Goal: Information Seeking & Learning: Learn about a topic

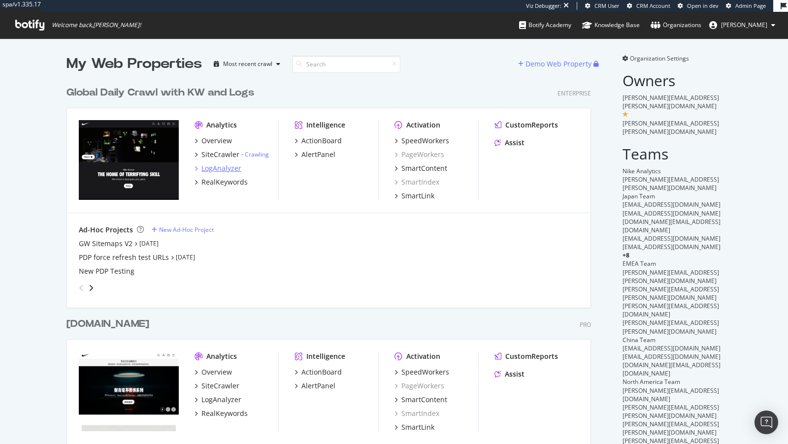
scroll to position [576, 532]
click at [425, 142] on div "SpeedWorkers" at bounding box center [425, 141] width 48 height 10
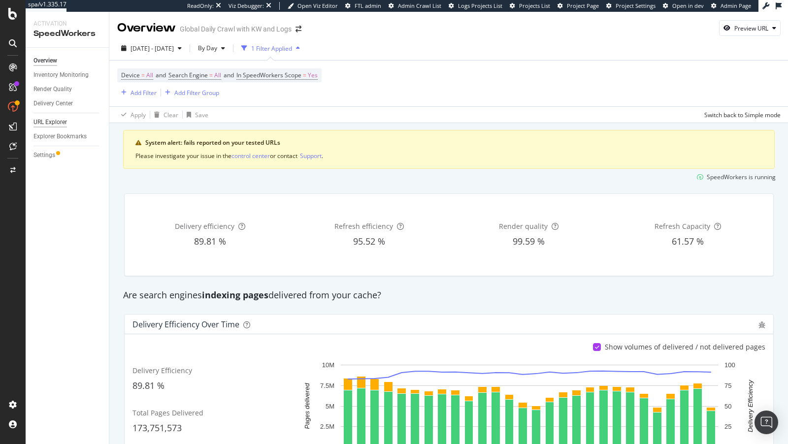
click at [54, 122] on div "URL Explorer" at bounding box center [49, 122] width 33 height 10
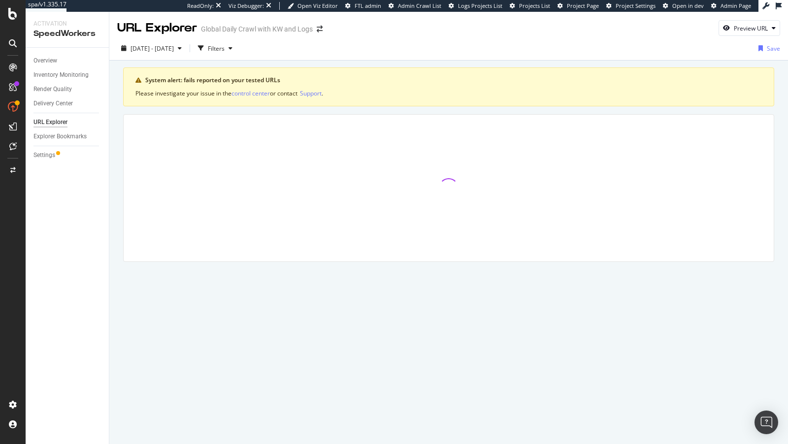
click at [52, 163] on div "Overview Inventory Monitoring Render Quality Delivery Center URL Explorer Explo…" at bounding box center [67, 246] width 83 height 396
click at [50, 157] on div "Settings" at bounding box center [44, 155] width 22 height 10
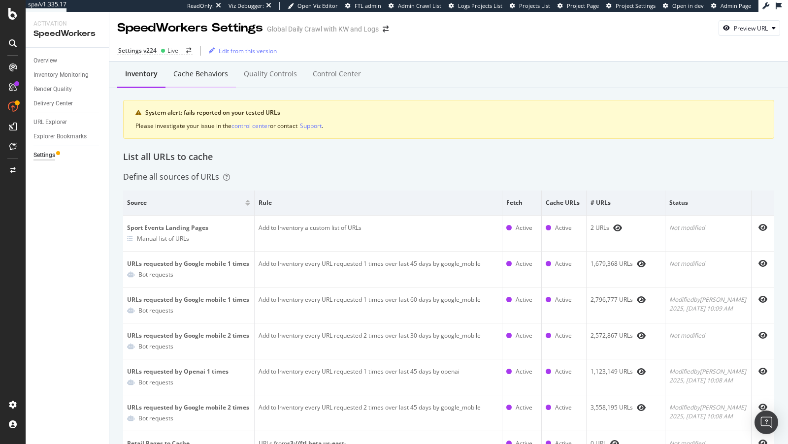
click at [196, 69] on div "Cache behaviors" at bounding box center [200, 74] width 55 height 10
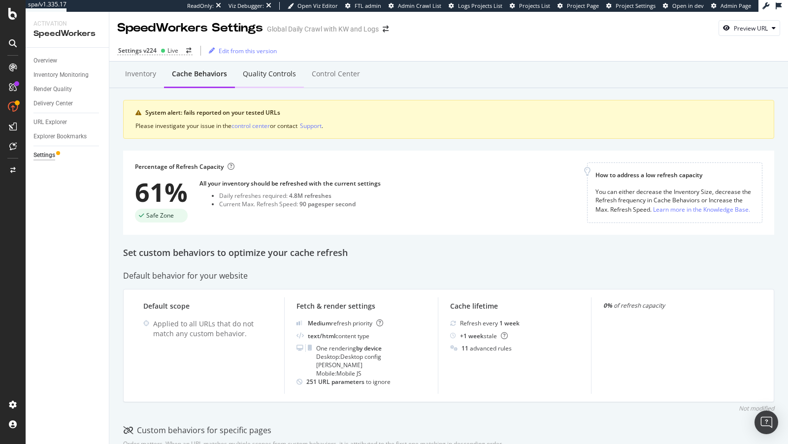
click at [254, 77] on div "Quality Controls" at bounding box center [269, 74] width 53 height 10
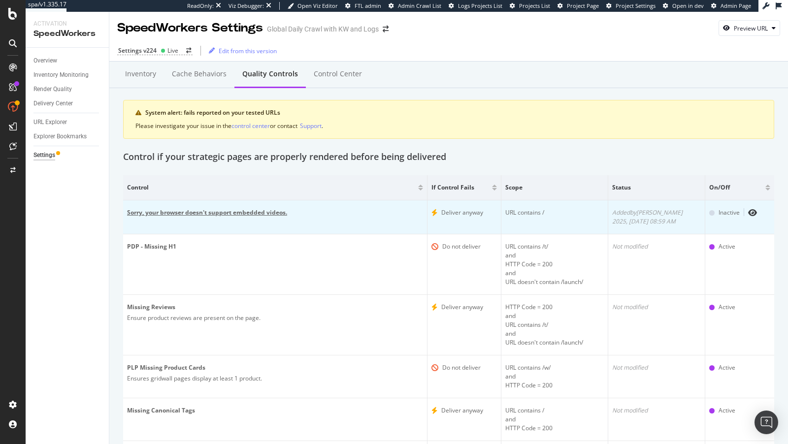
click at [333, 209] on div "Sorry, your browser doesn't support embedded videos." at bounding box center [275, 212] width 296 height 9
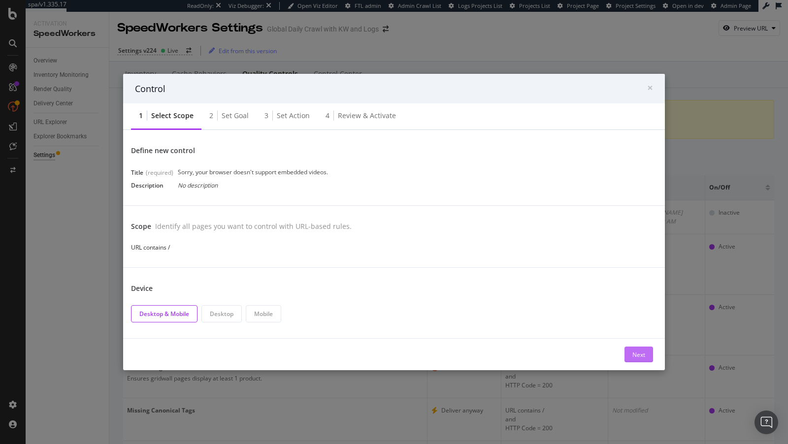
click at [639, 352] on div "Next" at bounding box center [638, 355] width 13 height 8
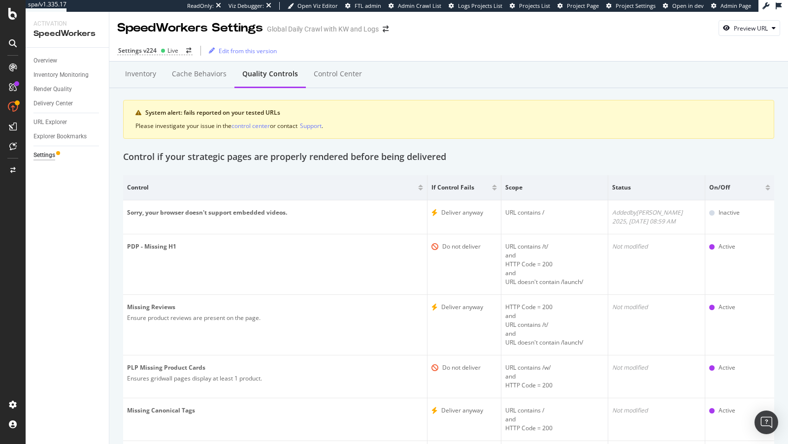
scroll to position [140, 0]
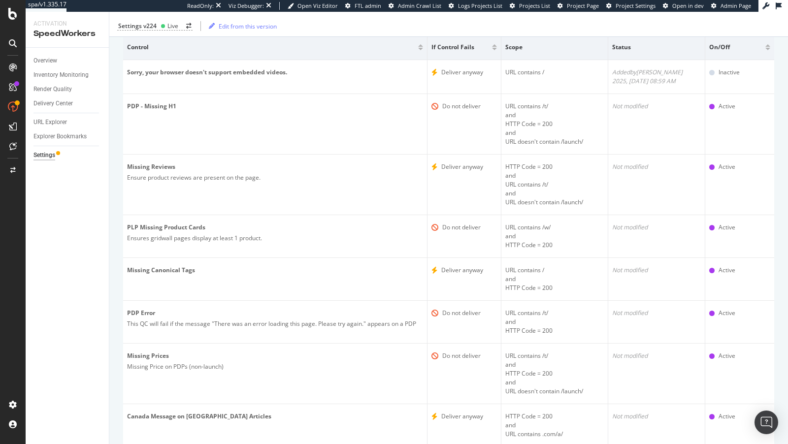
click at [162, 32] on div "Settings v224 Live Edit from this version" at bounding box center [448, 26] width 678 height 21
click at [158, 23] on div "Settings v224 Live" at bounding box center [154, 26] width 75 height 9
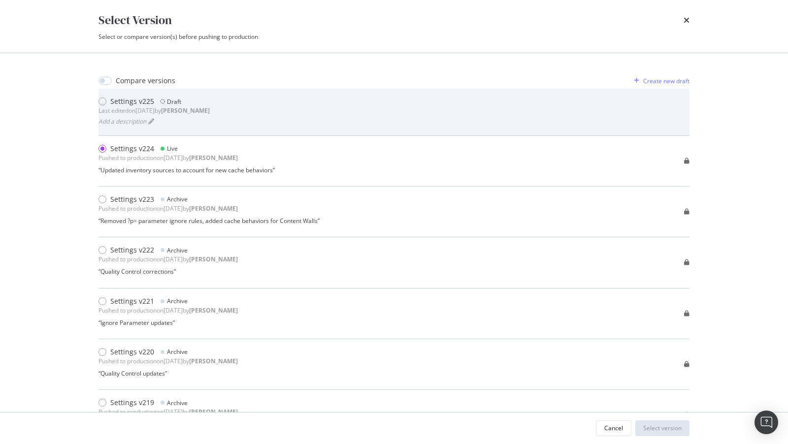
click at [175, 113] on div "Last edited on 2025 Aug 1st by connor" at bounding box center [153, 110] width 111 height 8
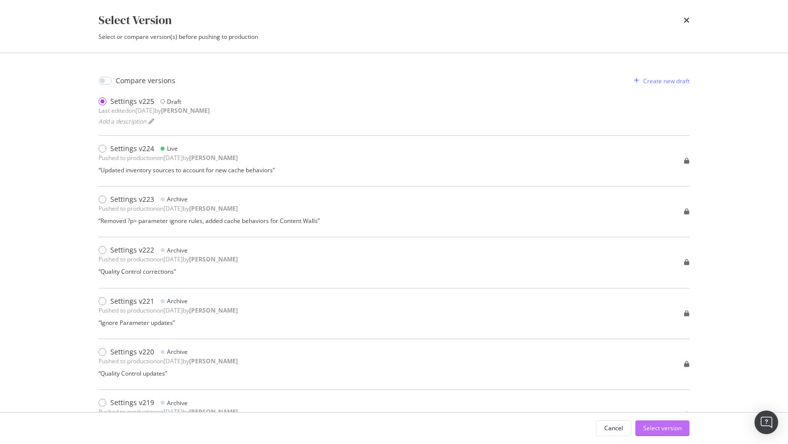
click at [669, 425] on div "Select version" at bounding box center [662, 428] width 38 height 8
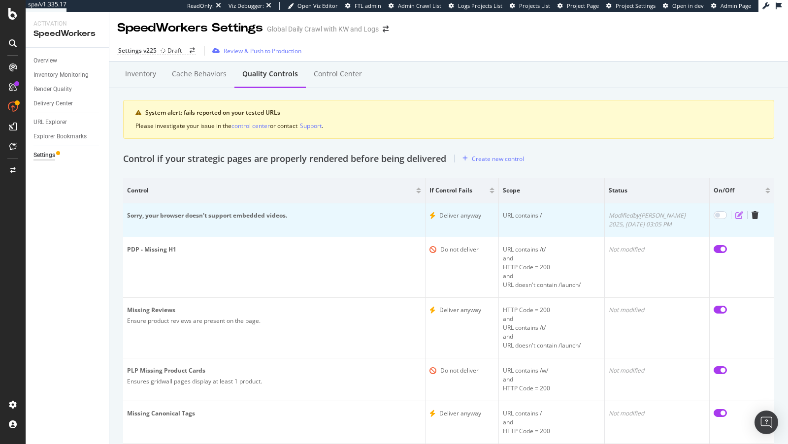
click at [736, 216] on icon "edit" at bounding box center [739, 215] width 8 height 8
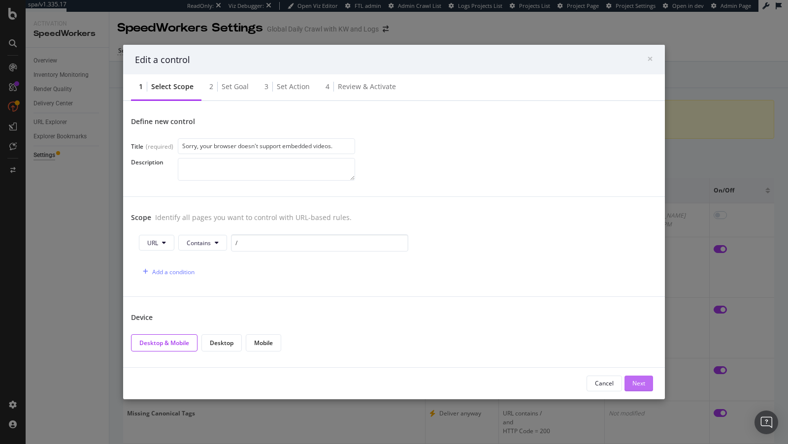
click at [640, 380] on div "Next" at bounding box center [638, 383] width 13 height 8
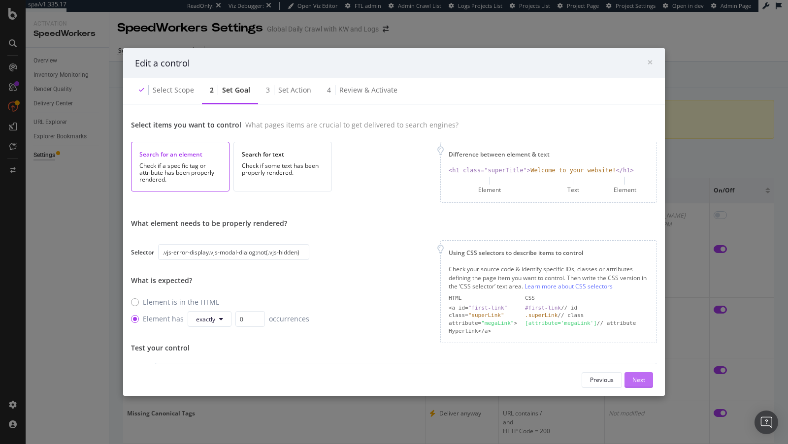
click at [640, 380] on div "Next" at bounding box center [638, 380] width 13 height 8
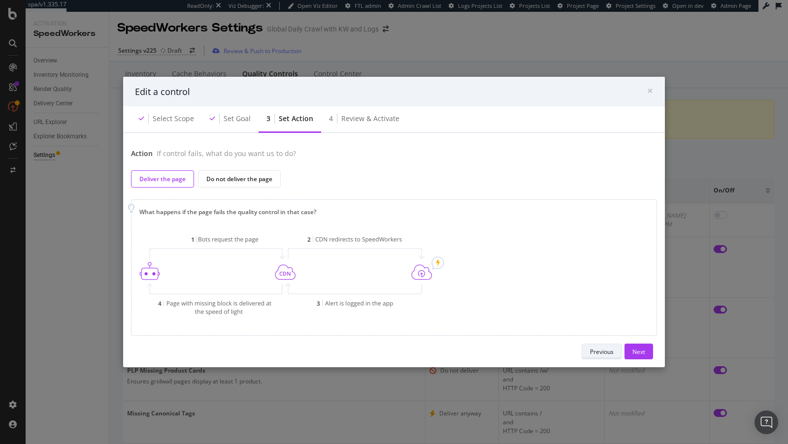
click at [606, 348] on div "Previous" at bounding box center [602, 352] width 24 height 8
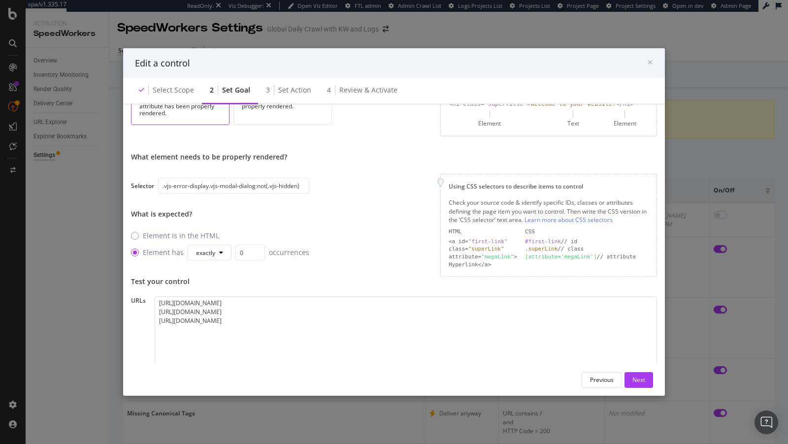
scroll to position [110, 0]
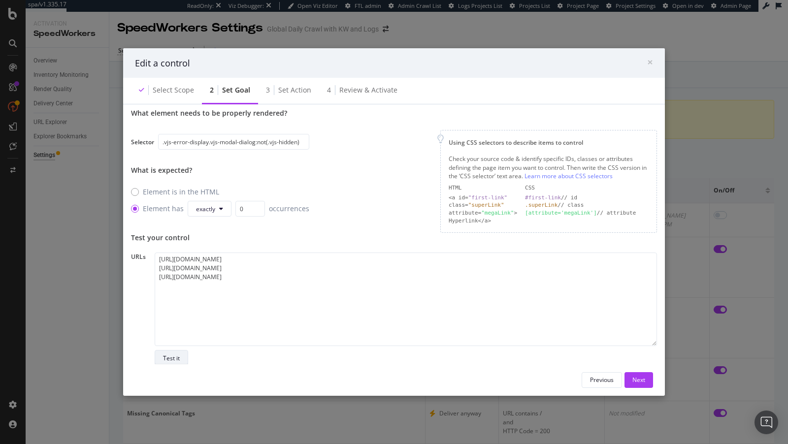
click at [173, 363] on div "Test it" at bounding box center [171, 358] width 17 height 14
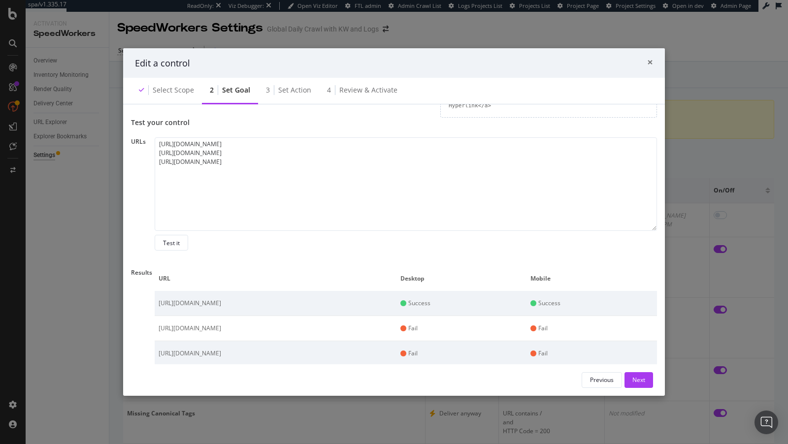
click at [648, 60] on span "×" at bounding box center [650, 62] width 6 height 14
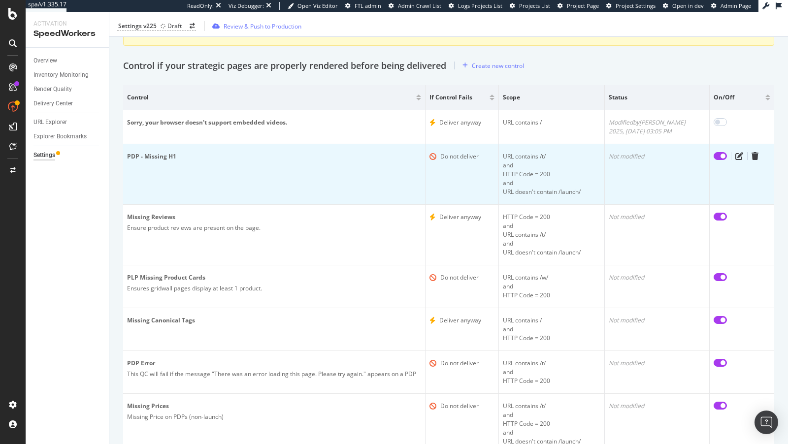
scroll to position [91, 0]
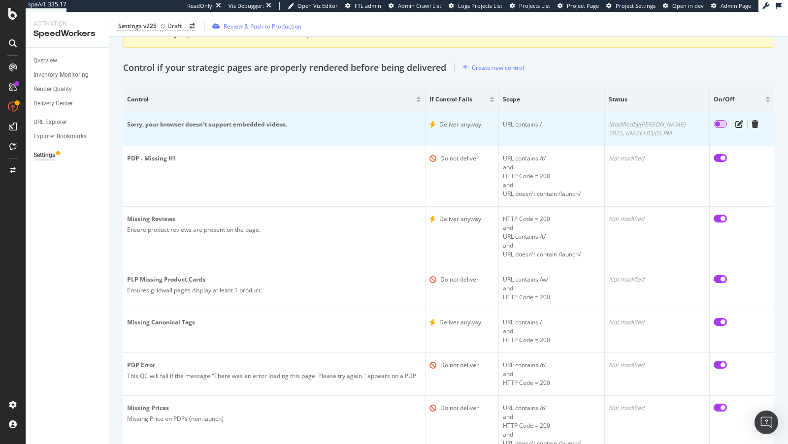
click at [715, 120] on input "checkbox" at bounding box center [719, 124] width 13 height 8
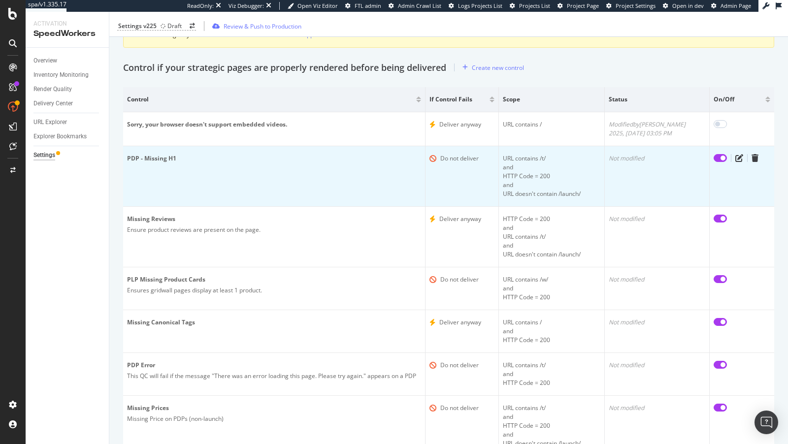
checkbox input "true"
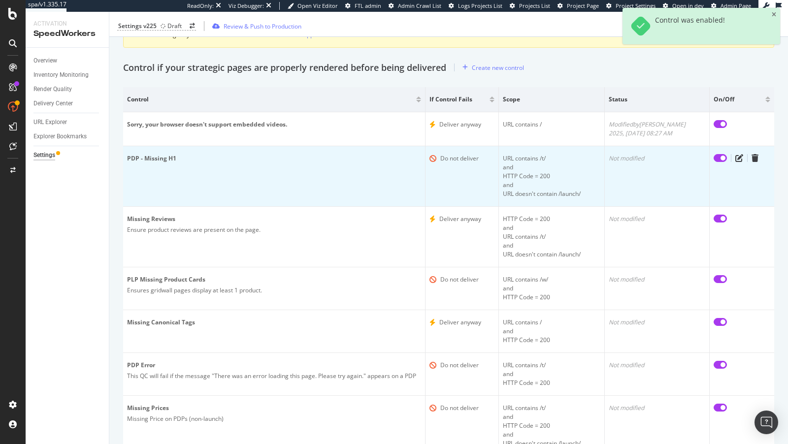
scroll to position [0, 0]
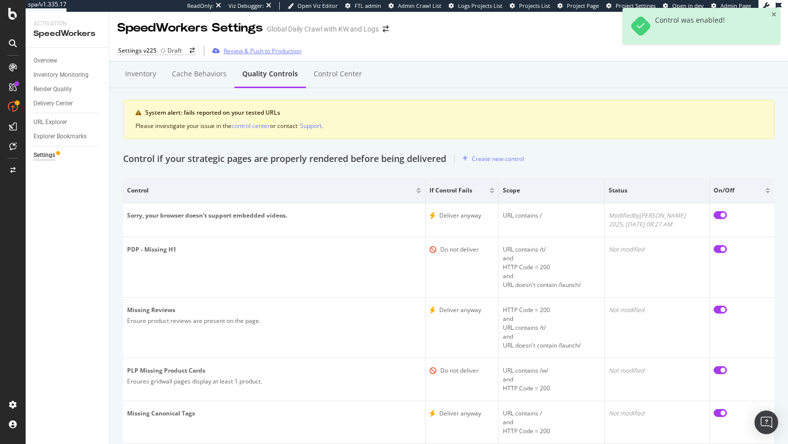
click at [254, 51] on div "Review & Push to Production" at bounding box center [263, 51] width 78 height 8
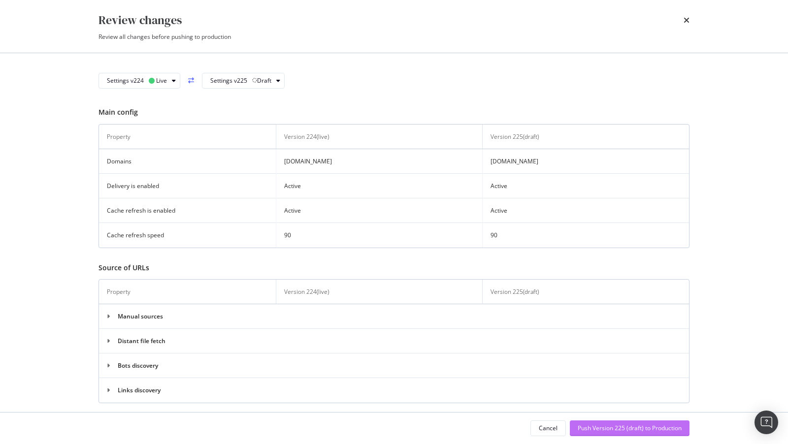
click at [603, 432] on div "Push Version 225 (draft) to Production" at bounding box center [630, 428] width 104 height 8
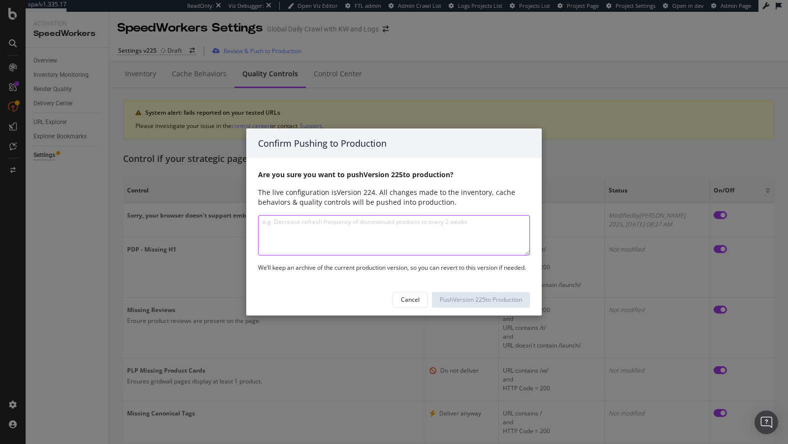
click at [344, 236] on textarea at bounding box center [394, 235] width 272 height 40
type textarea "Added QC for video error message"
click at [488, 296] on div "Push Version 225 to Production" at bounding box center [481, 299] width 82 height 8
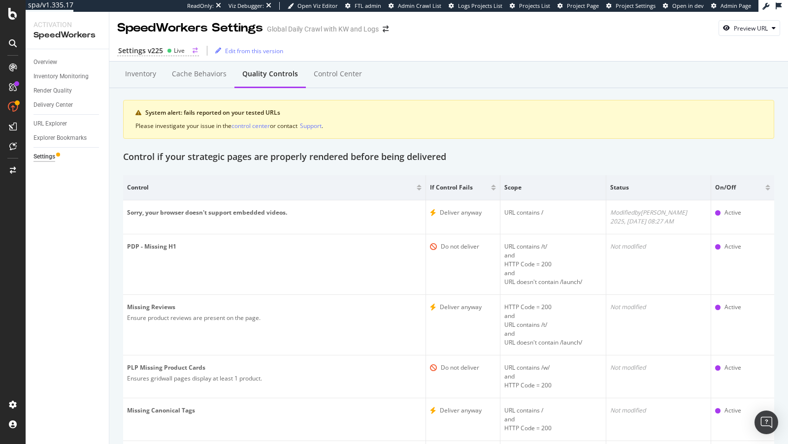
click at [182, 50] on div "Live" at bounding box center [179, 50] width 11 height 8
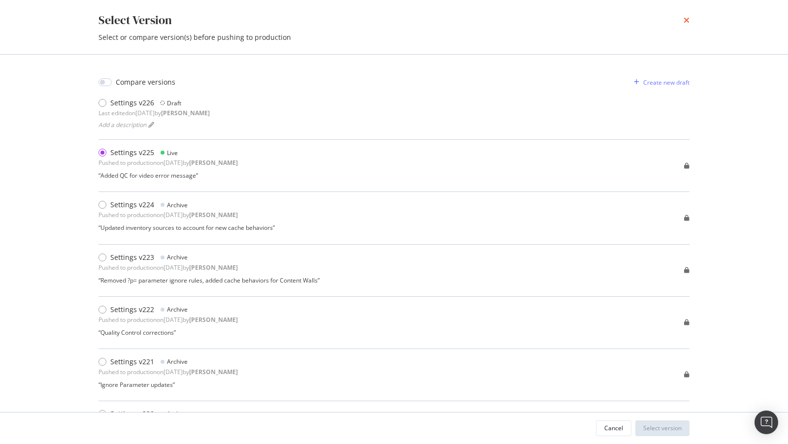
click at [685, 23] on icon "times" at bounding box center [686, 20] width 6 height 8
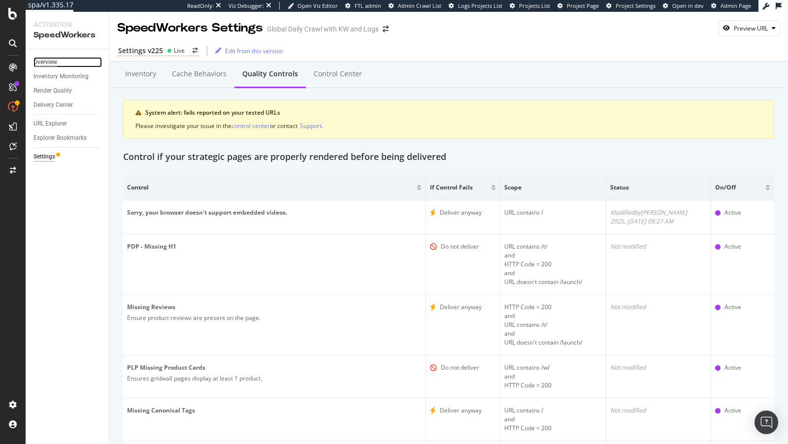
click at [50, 59] on div "Overview" at bounding box center [45, 62] width 24 height 10
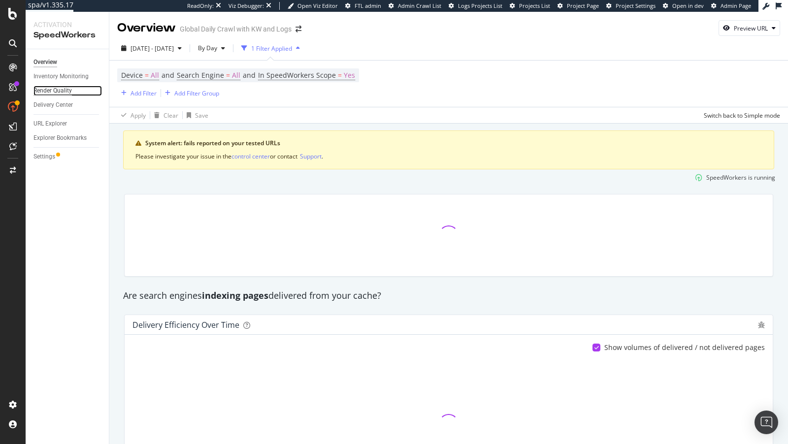
click at [53, 94] on div "Render Quality" at bounding box center [52, 91] width 38 height 10
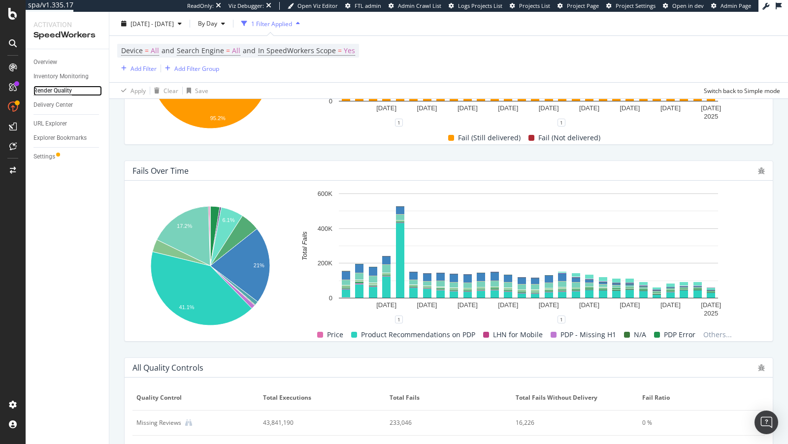
scroll to position [320, 0]
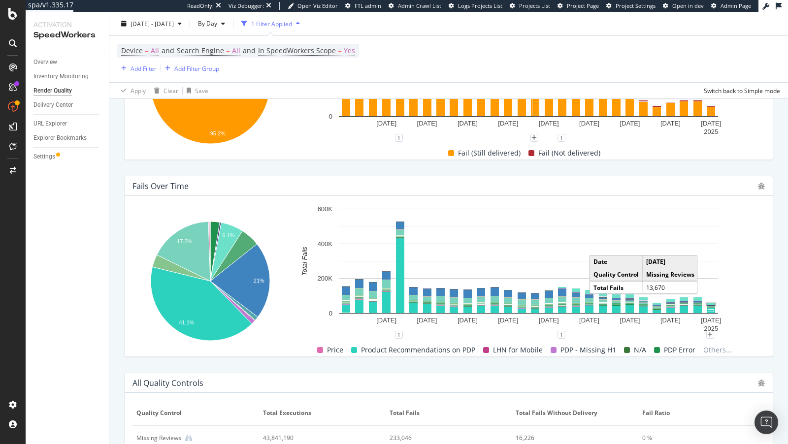
click at [709, 304] on rect "A chart." at bounding box center [711, 304] width 8 height 2
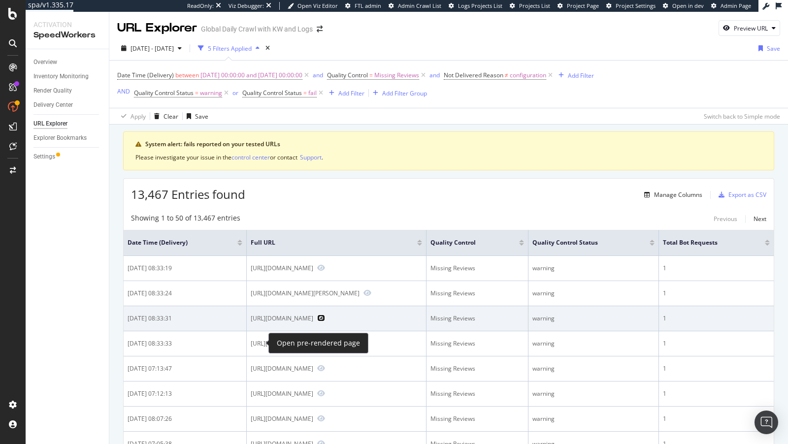
click at [317, 322] on icon "Preview https://www.nike.com/be/t/liverpool-fc-2024-25-match-uit-dri-fit-adv-au…" at bounding box center [321, 318] width 8 height 7
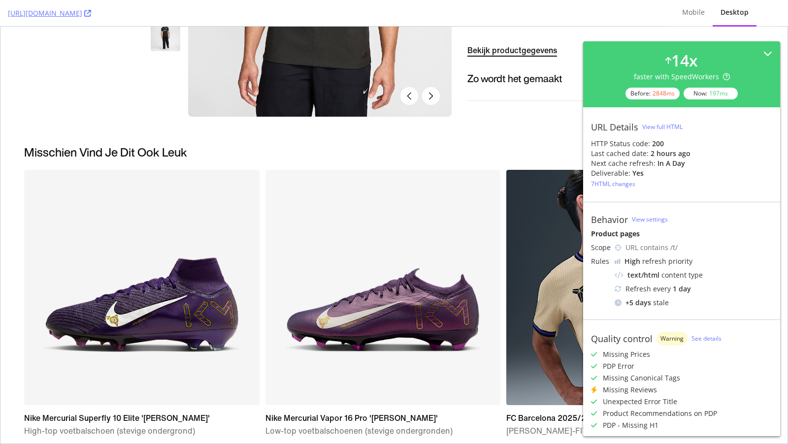
scroll to position [323, 0]
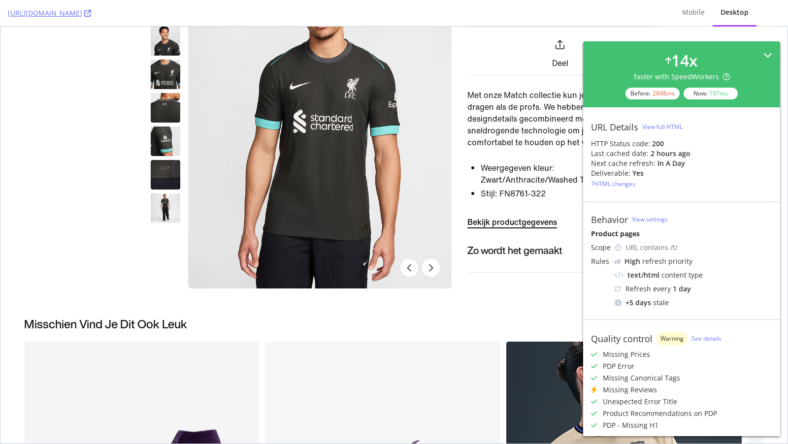
click at [767, 53] on icon at bounding box center [767, 55] width 9 height 9
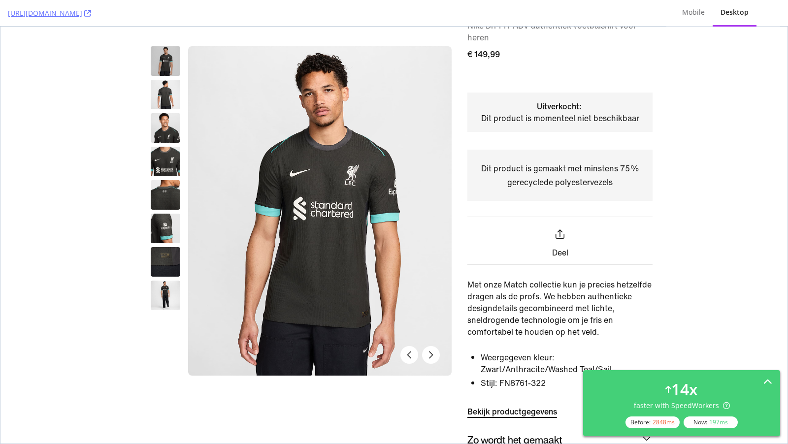
scroll to position [0, 0]
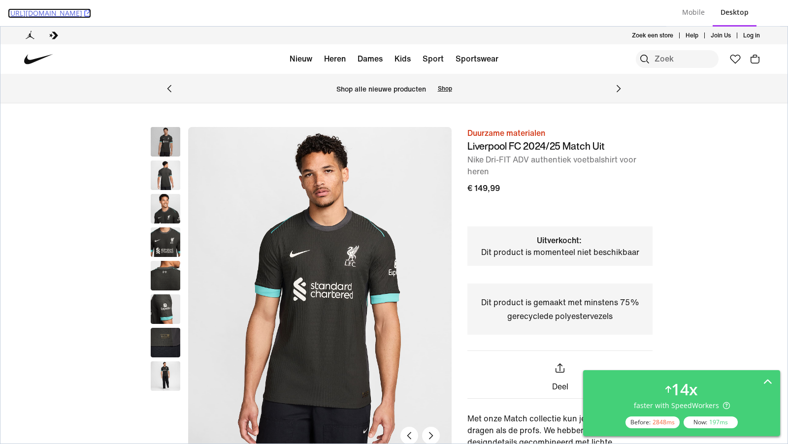
click at [91, 13] on icon at bounding box center [87, 13] width 7 height 7
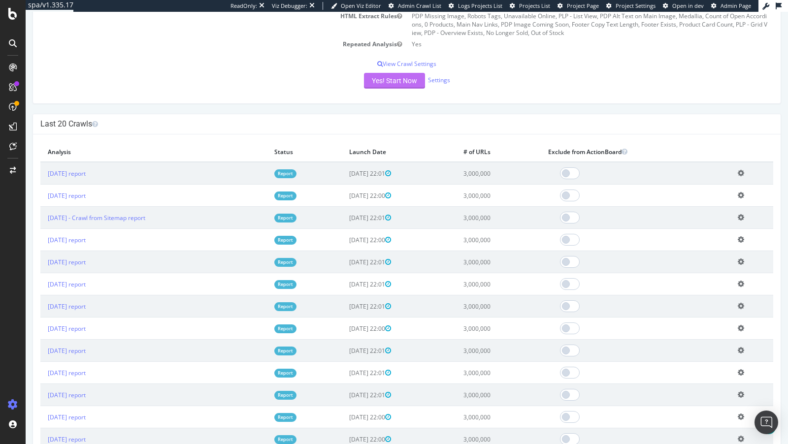
scroll to position [218, 0]
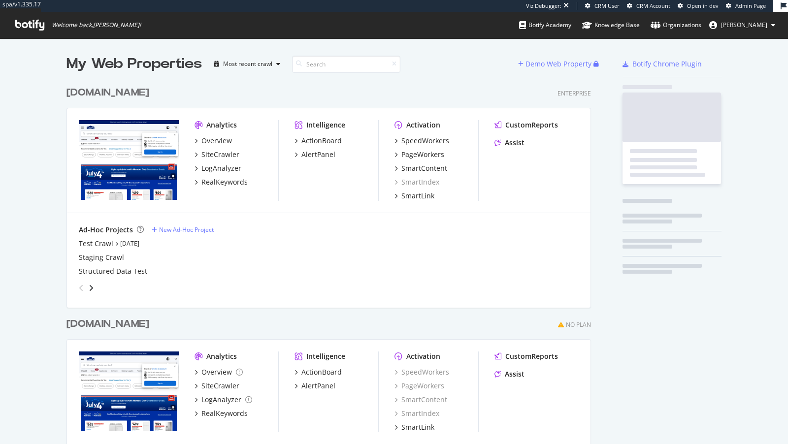
scroll to position [404, 532]
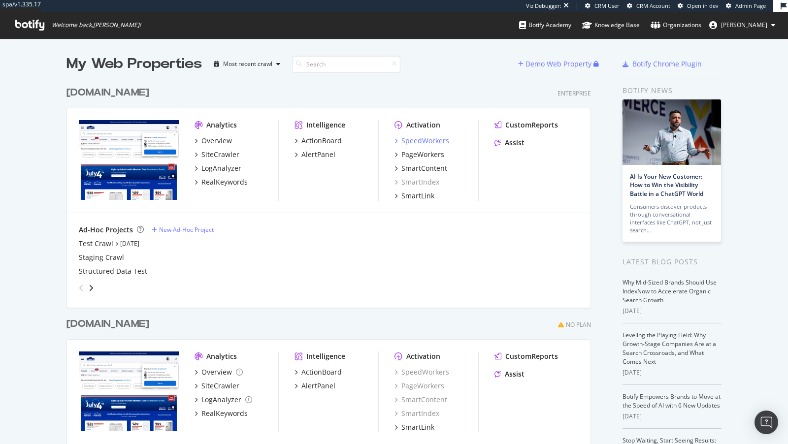
click at [427, 139] on div "SpeedWorkers" at bounding box center [425, 141] width 48 height 10
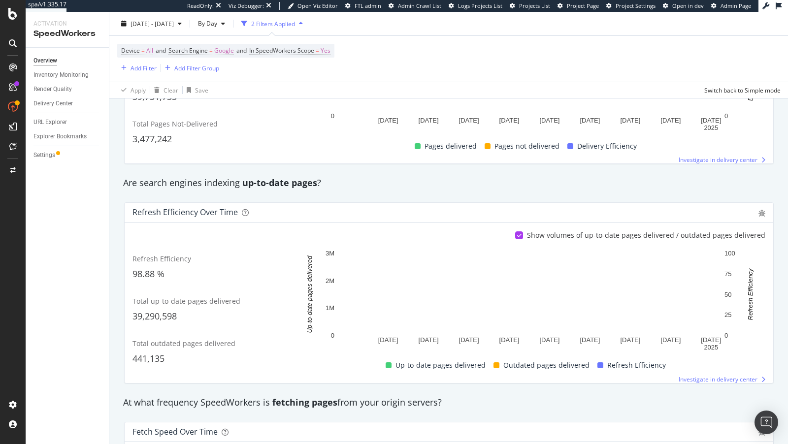
scroll to position [246, 0]
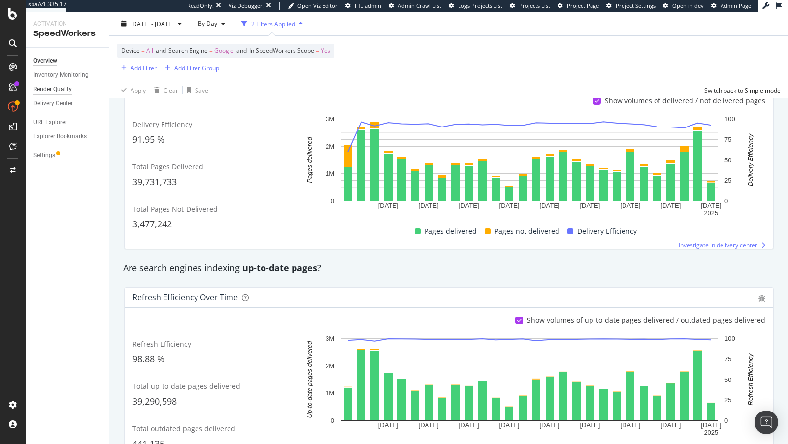
click at [56, 89] on div "Render Quality" at bounding box center [52, 89] width 38 height 10
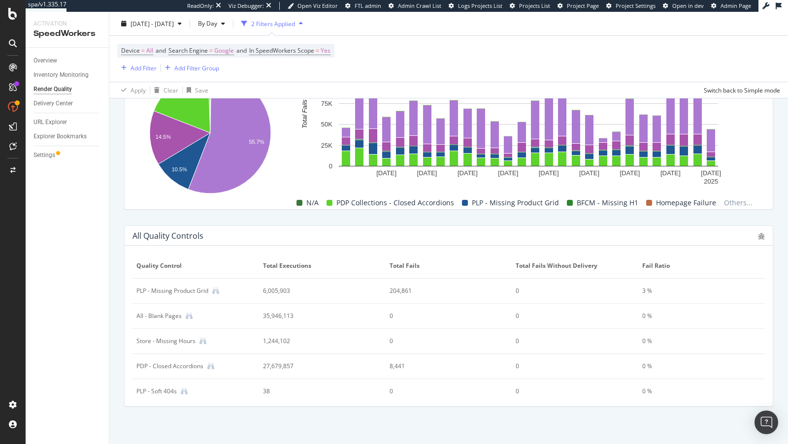
scroll to position [470, 0]
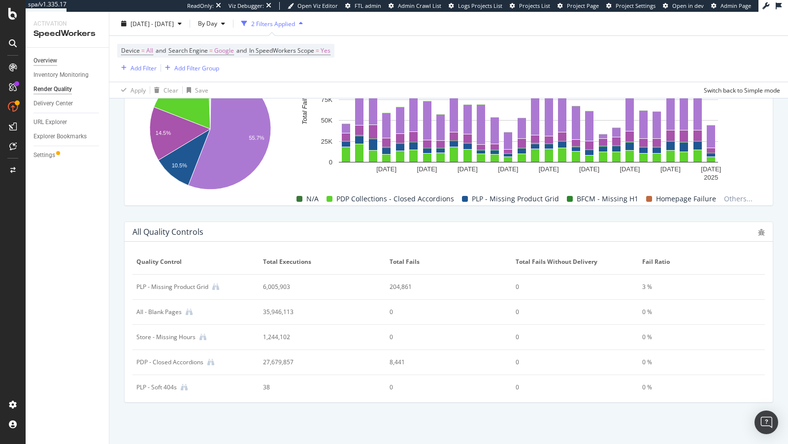
click at [46, 61] on div "Overview" at bounding box center [45, 61] width 24 height 10
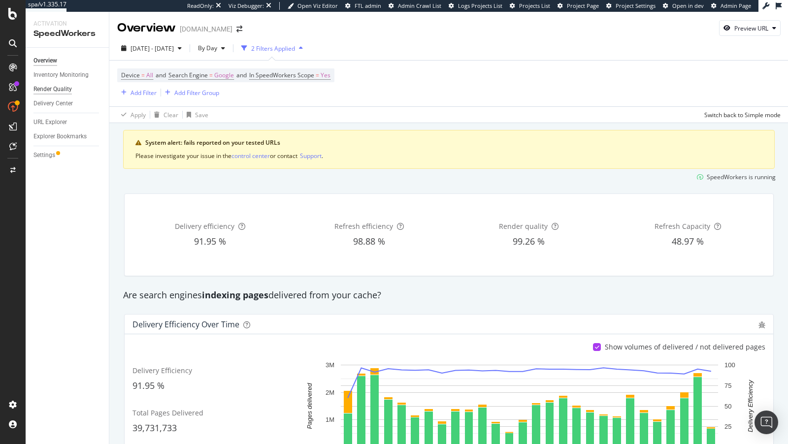
click at [61, 87] on div "Render Quality" at bounding box center [52, 89] width 38 height 10
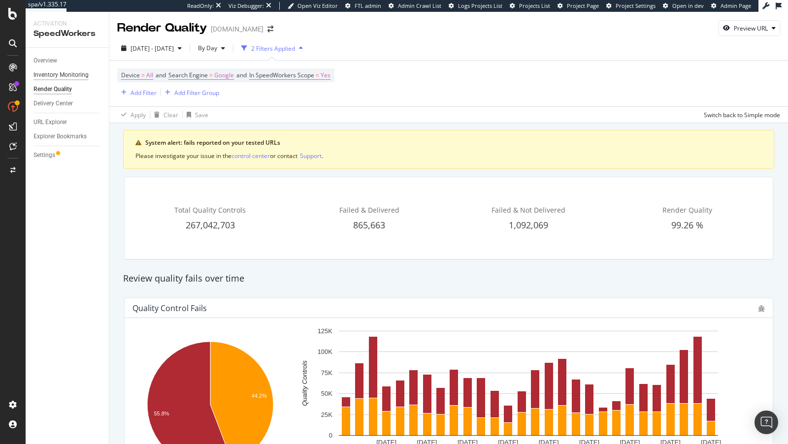
click at [61, 75] on div "Inventory Monitoring" at bounding box center [60, 75] width 55 height 10
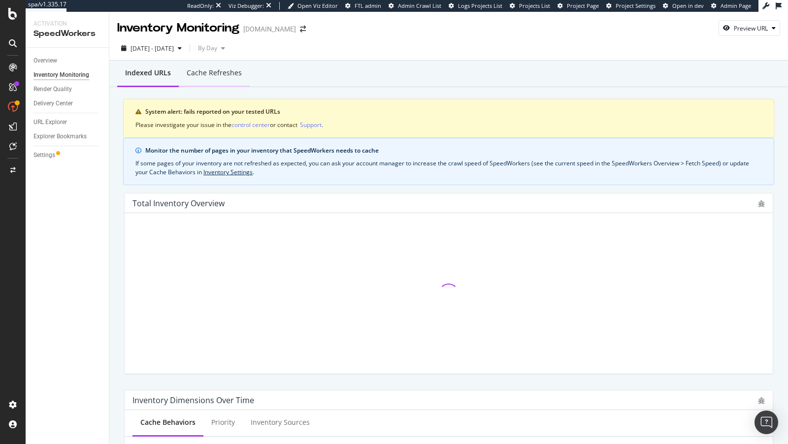
click at [223, 72] on div "Cache refreshes" at bounding box center [214, 73] width 55 height 10
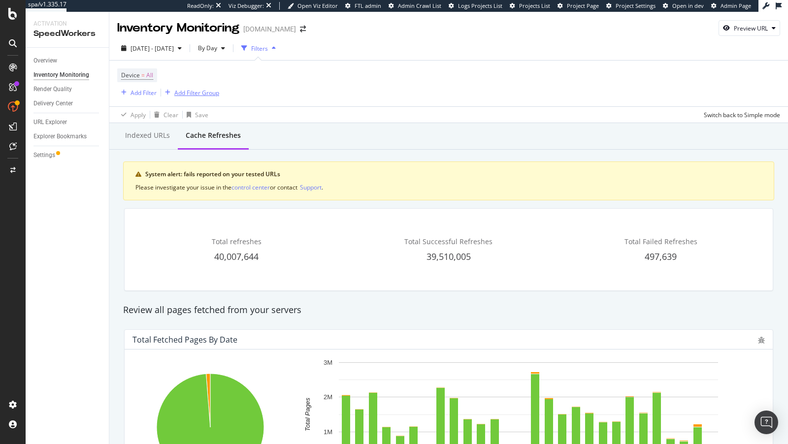
click at [214, 89] on div "Add Filter Group" at bounding box center [196, 93] width 45 height 8
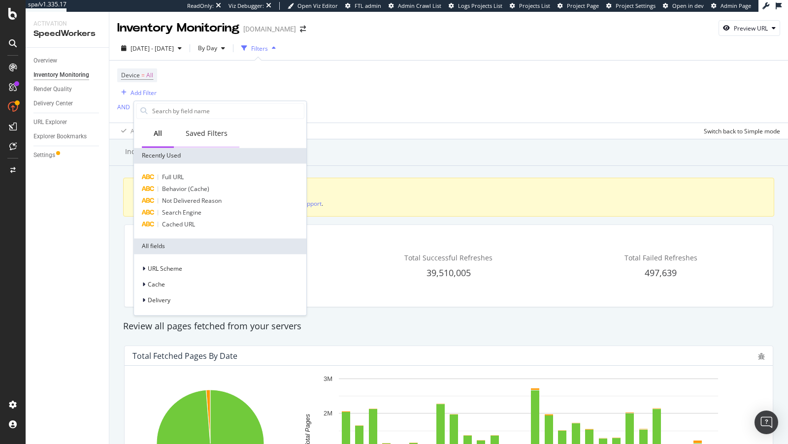
click at [210, 124] on div "Saved Filters" at bounding box center [206, 134] width 65 height 27
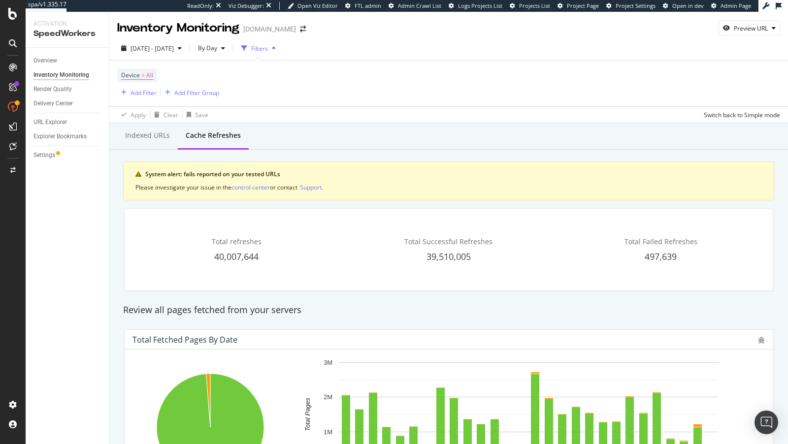
click at [347, 127] on div "Inventory Monitoring www.lowes.com Preview URL 2025 Jul. 15th - Aug. 11th By Da…" at bounding box center [448, 228] width 678 height 432
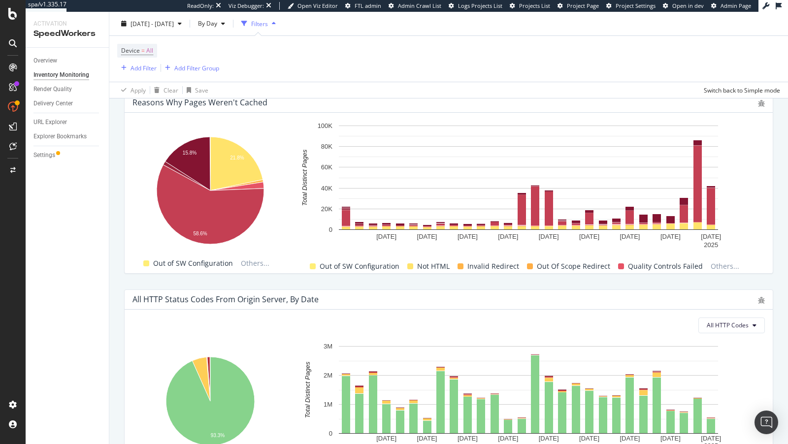
scroll to position [653, 0]
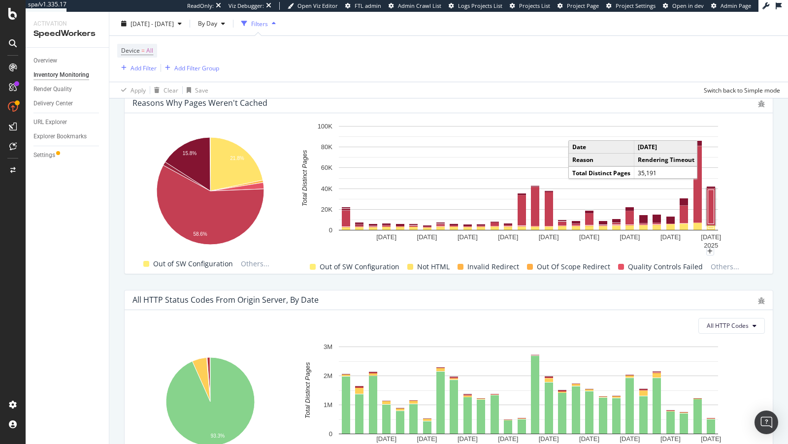
click at [708, 204] on rect "A chart." at bounding box center [711, 207] width 6 height 34
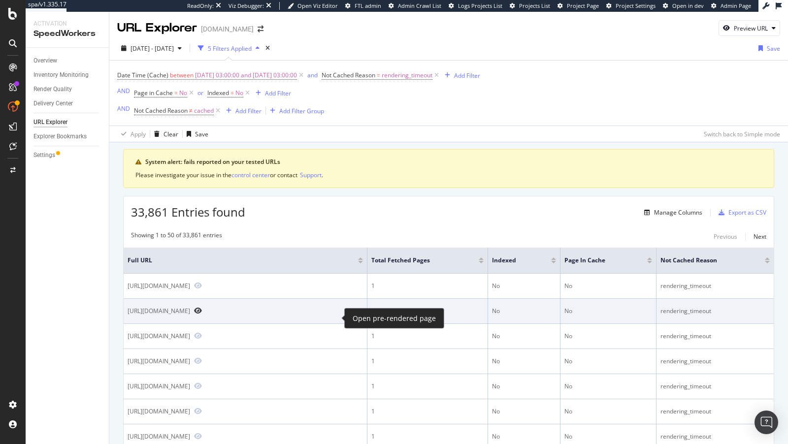
click at [202, 314] on icon "Preview https://www.lowes.com/pd/WeatherTech-Floor-Mats-for-Car/5015423029" at bounding box center [198, 310] width 8 height 7
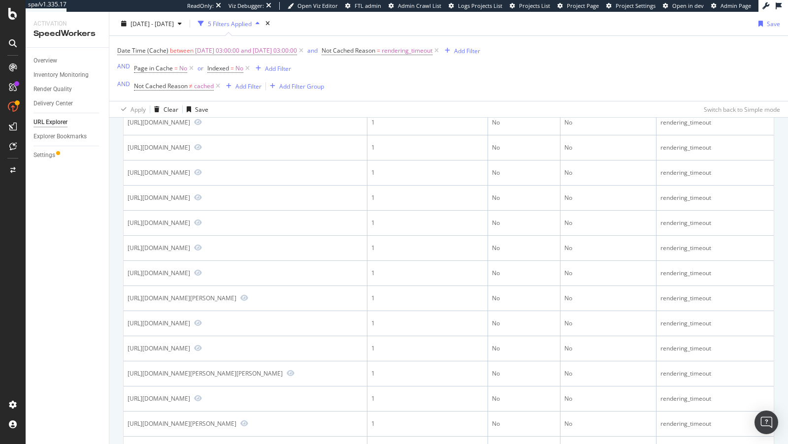
scroll to position [278, 0]
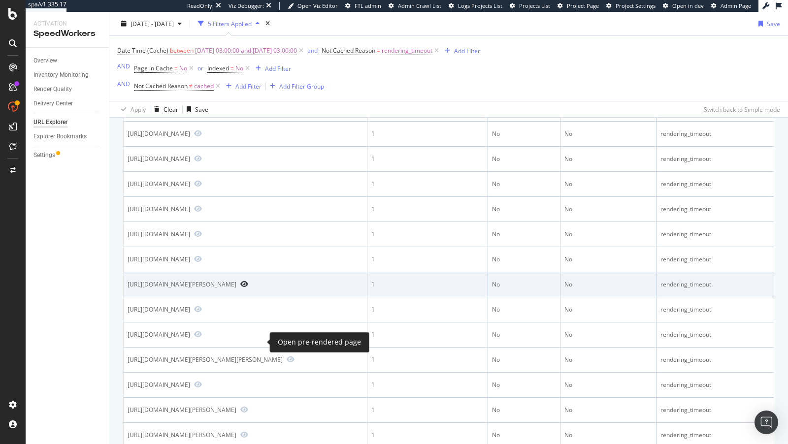
click at [248, 288] on icon "Preview https://www.lowes.com/store/UT-Jensen/0537" at bounding box center [244, 284] width 8 height 7
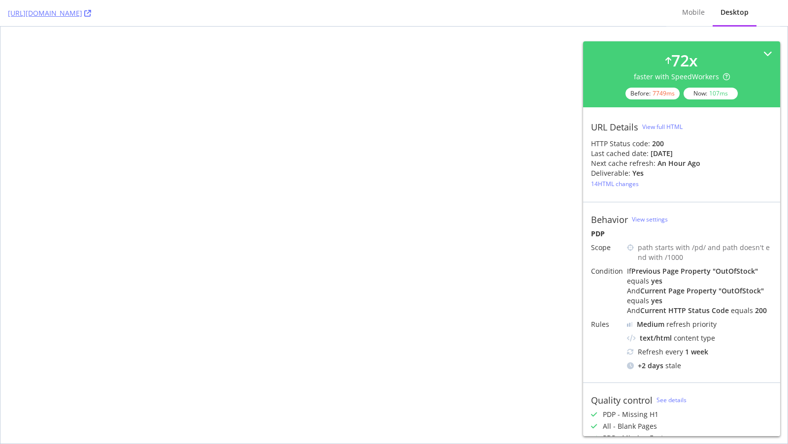
select select "2025"
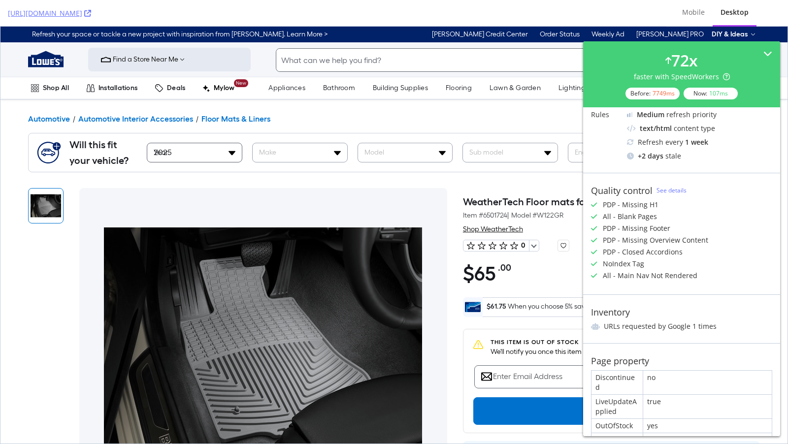
scroll to position [221, 0]
